Goal: Transaction & Acquisition: Purchase product/service

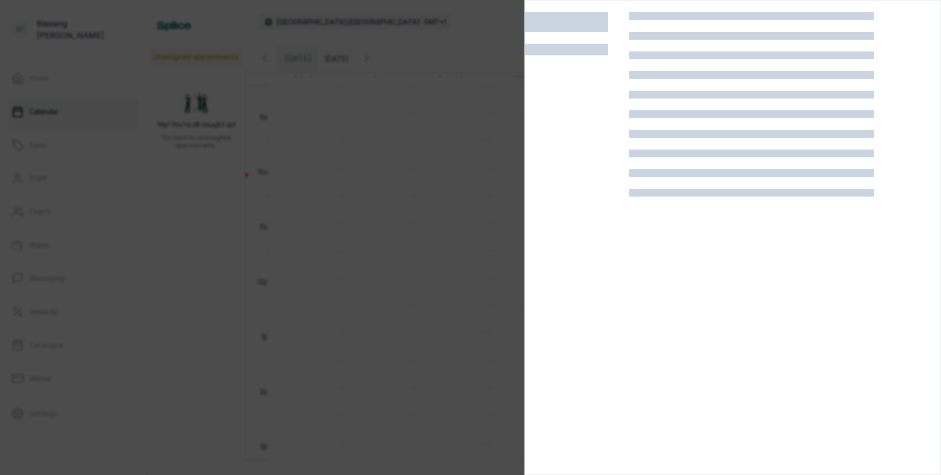
scroll to position [477, 0]
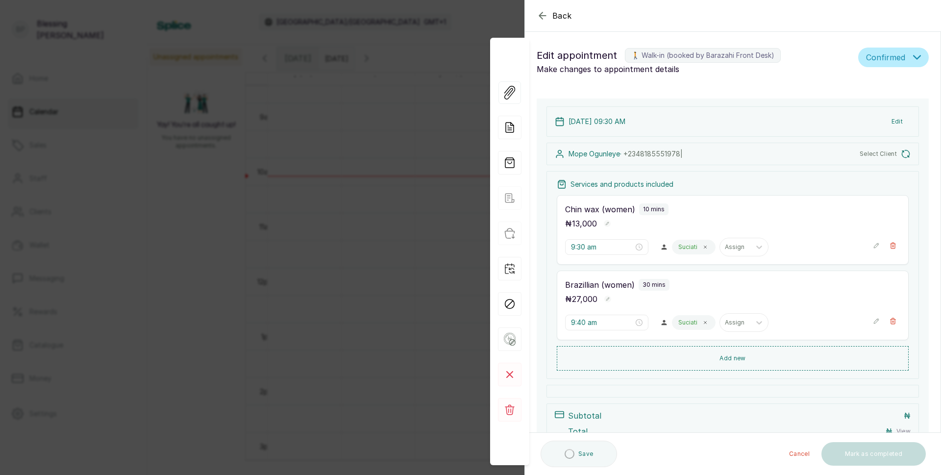
type input "9:30 am"
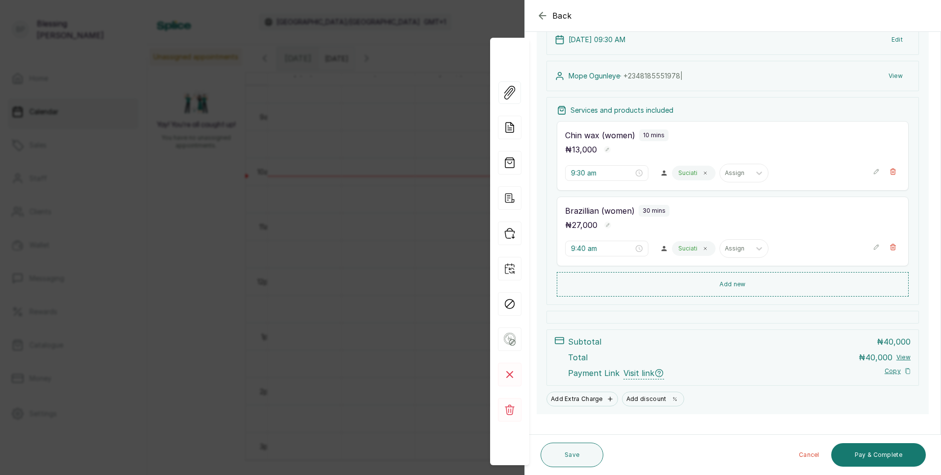
scroll to position [96, 0]
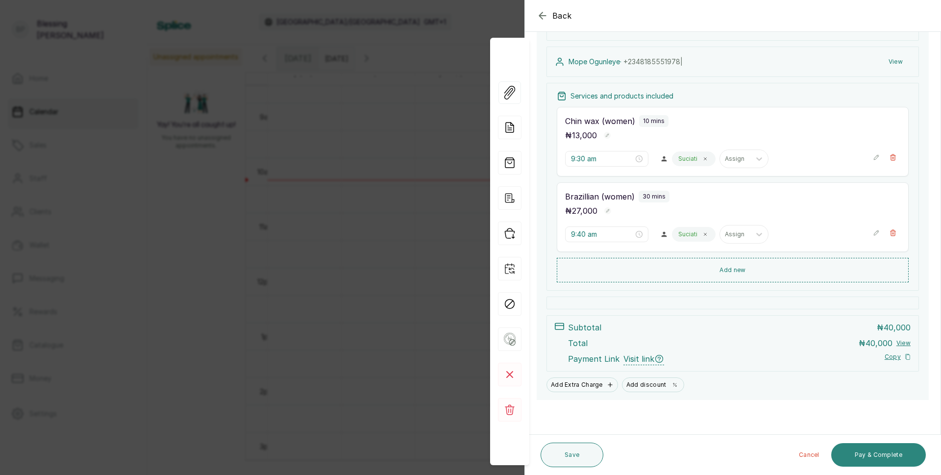
click at [868, 456] on button "Pay & Complete" at bounding box center [878, 455] width 95 height 24
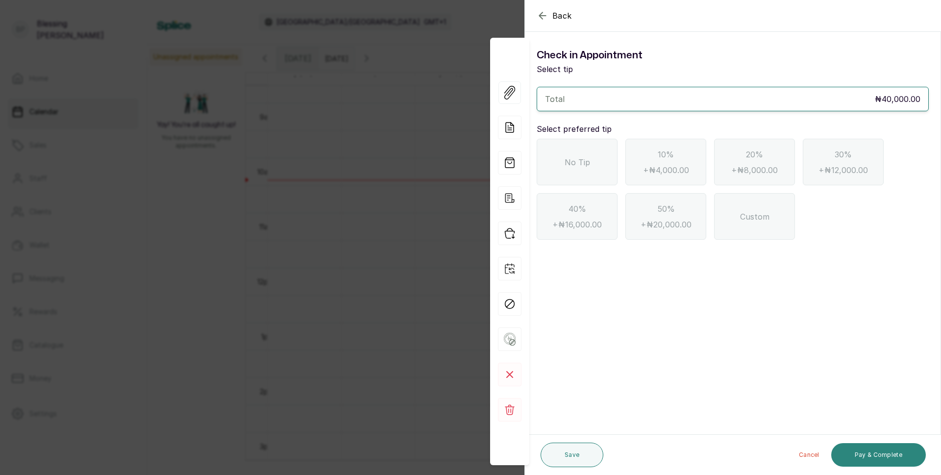
scroll to position [0, 0]
click at [564, 161] on div "No Tip" at bounding box center [577, 162] width 81 height 47
click at [908, 446] on button "Pay & Complete" at bounding box center [878, 455] width 95 height 24
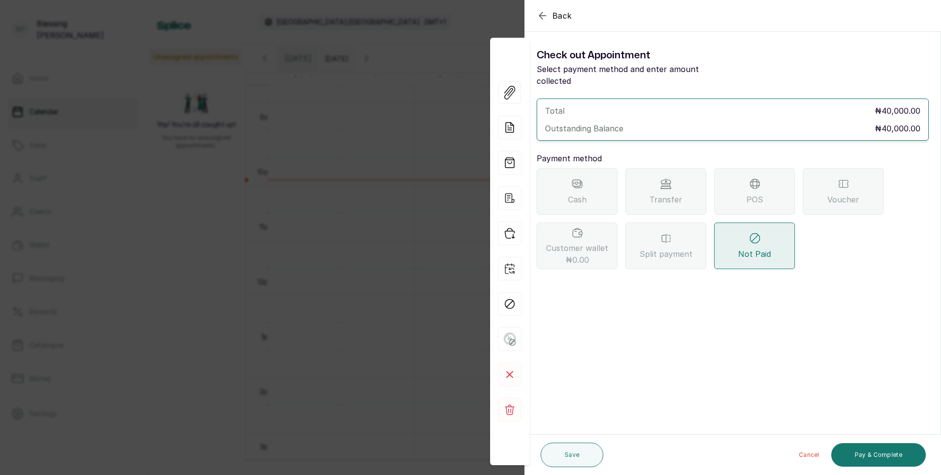
click at [763, 178] on div "POS" at bounding box center [754, 191] width 81 height 47
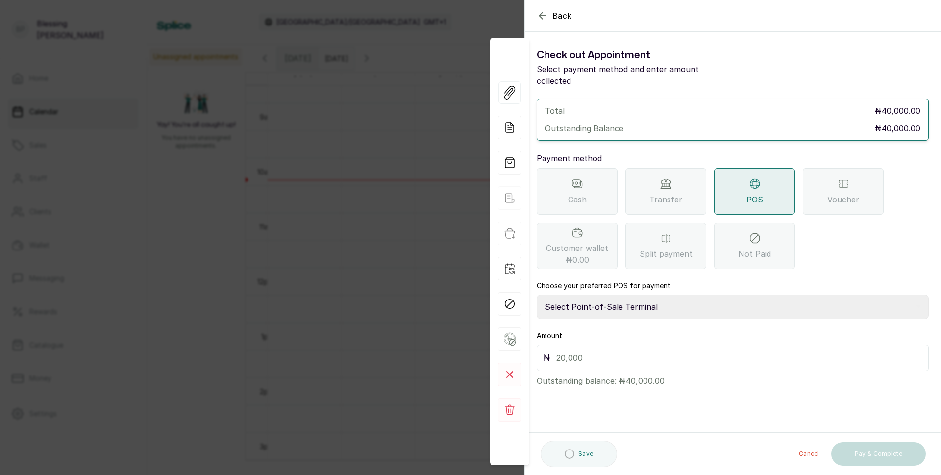
click at [656, 297] on select "Select Point-of-Sale Terminal [GEOGRAPHIC_DATA] POS Paystack-Titan Access POS A…" at bounding box center [733, 306] width 392 height 24
select select "4d1b21be-96f6-4525-8484-90dd038af117"
click at [537, 294] on select "Select Point-of-Sale Terminal [GEOGRAPHIC_DATA] POS Paystack-Titan Access POS A…" at bounding box center [733, 306] width 392 height 24
click at [634, 351] on input "text" at bounding box center [739, 358] width 366 height 14
type input "40,000"
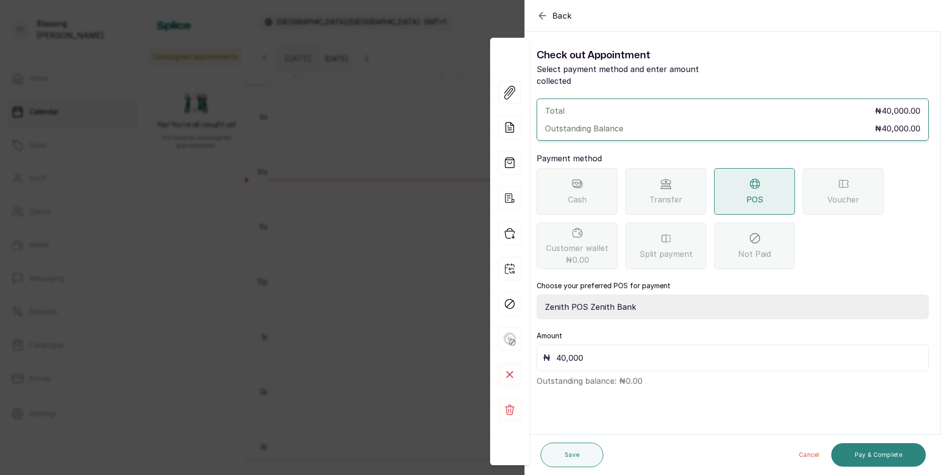
click at [859, 444] on button "Pay & Complete" at bounding box center [878, 455] width 95 height 24
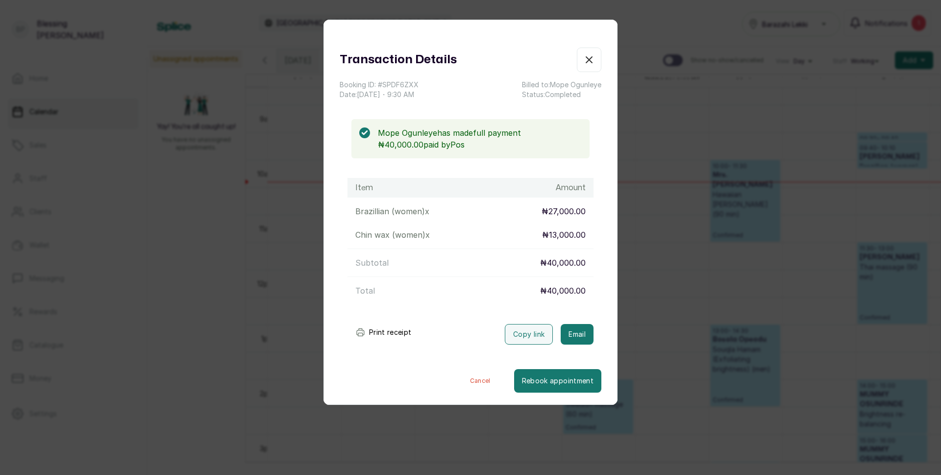
click at [395, 333] on button "Print receipt" at bounding box center [383, 332] width 72 height 20
click at [577, 66] on button "Show no-show/cancelled" at bounding box center [589, 60] width 24 height 24
